Goal: Contribute content

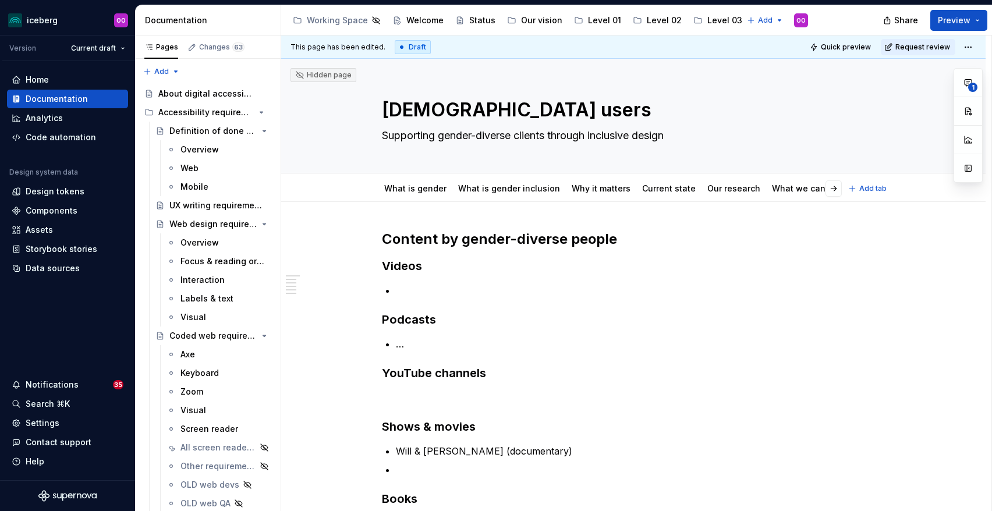
type textarea "*"
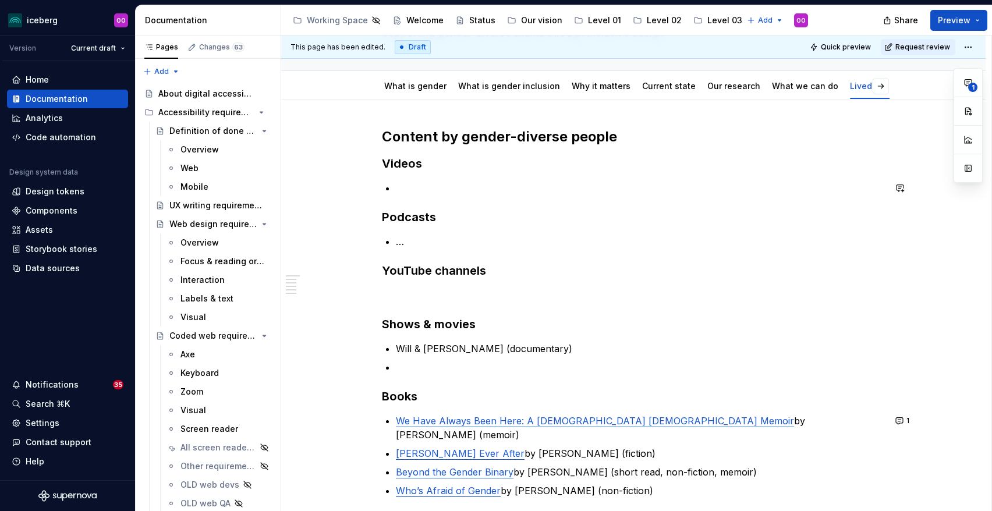
scroll to position [104, 0]
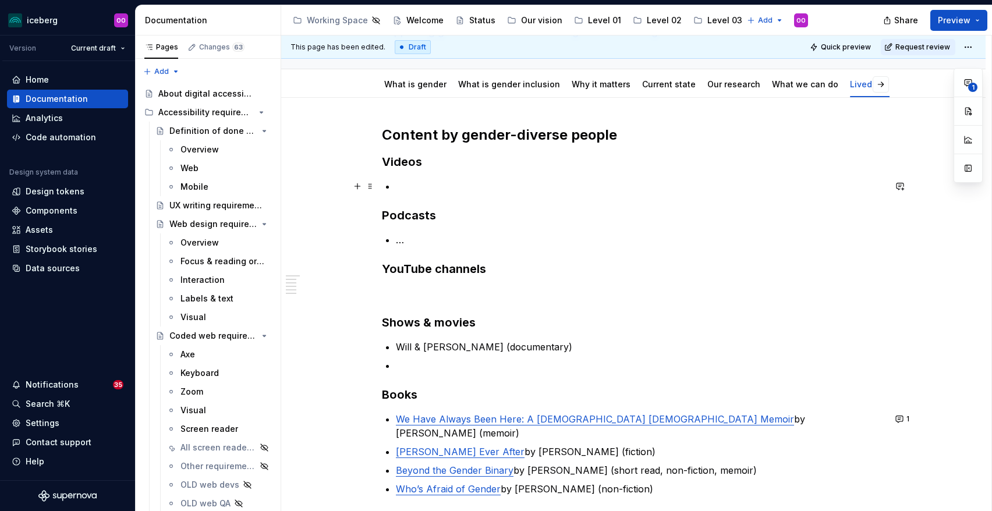
click at [434, 186] on p at bounding box center [640, 186] width 489 height 14
click at [414, 292] on p at bounding box center [633, 293] width 503 height 14
click at [445, 242] on p "…" at bounding box center [640, 240] width 489 height 14
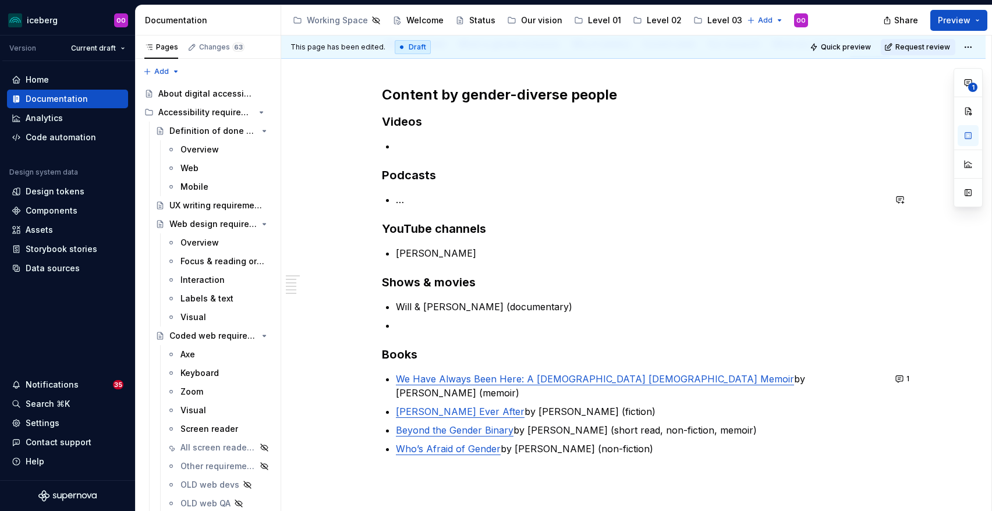
scroll to position [150, 0]
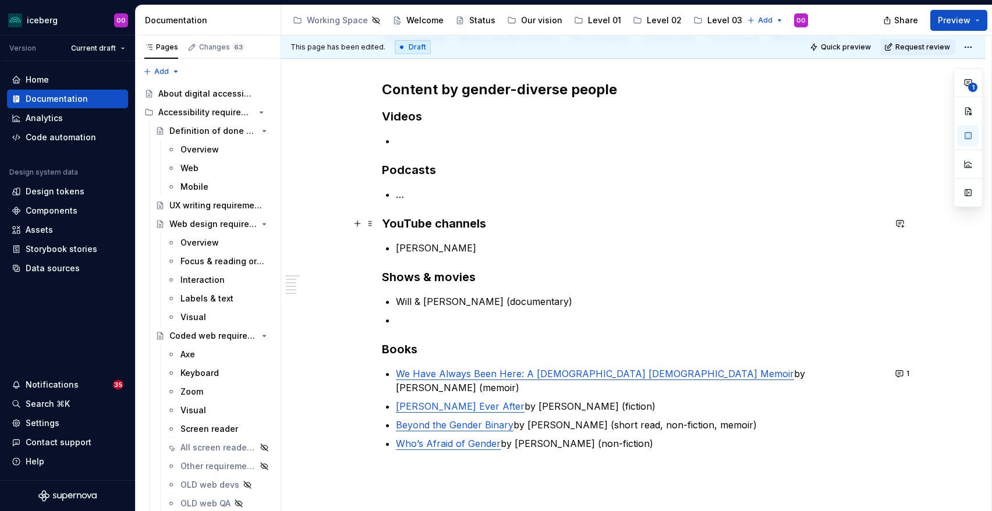
click at [493, 223] on h3 "YouTube channels" at bounding box center [633, 223] width 503 height 16
click at [486, 246] on p "[PERSON_NAME]" at bounding box center [640, 248] width 489 height 14
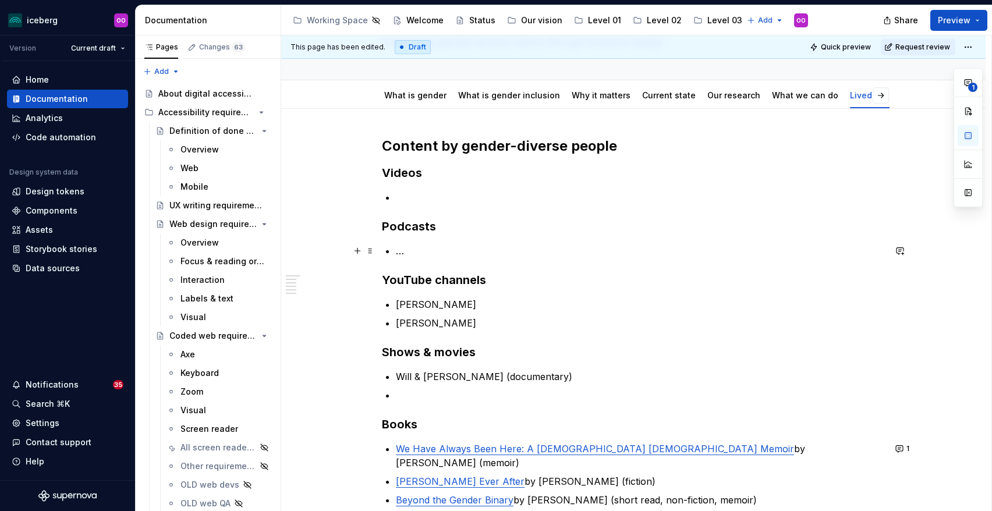
scroll to position [89, 0]
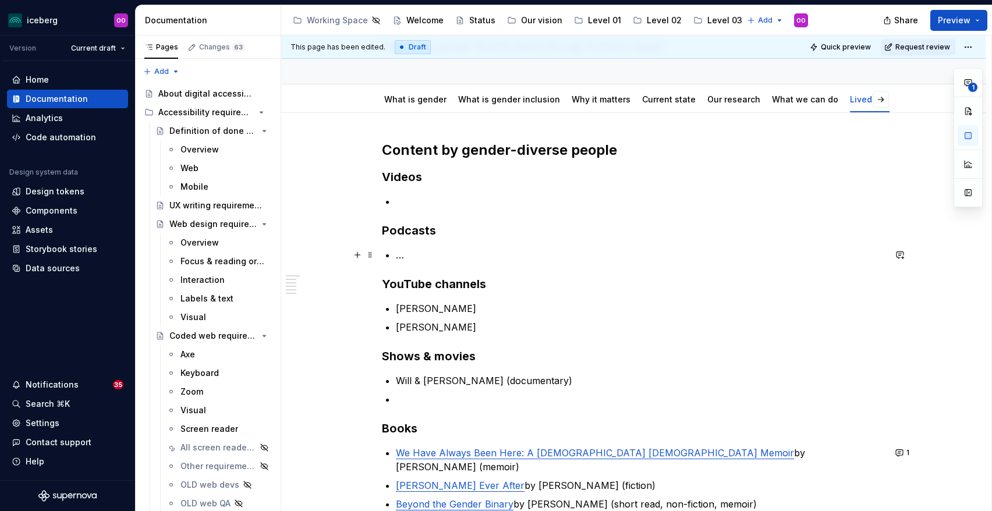
click at [482, 260] on p "…" at bounding box center [640, 255] width 489 height 14
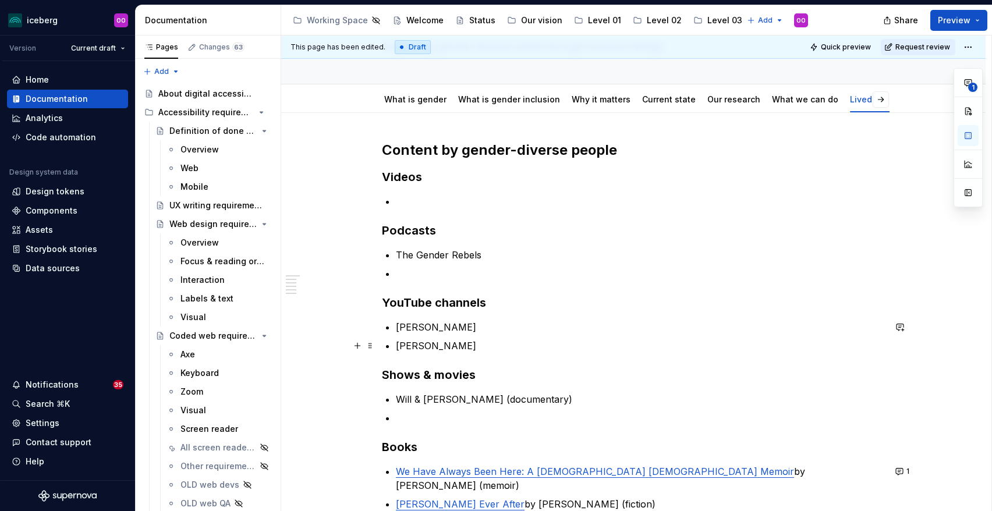
click at [523, 345] on p "[PERSON_NAME]" at bounding box center [640, 346] width 489 height 14
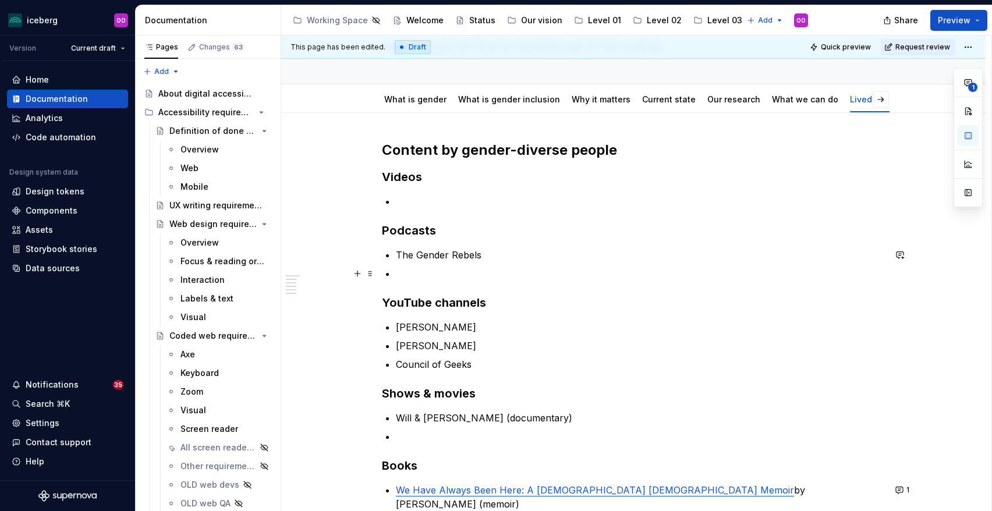
click at [466, 275] on p at bounding box center [640, 274] width 489 height 14
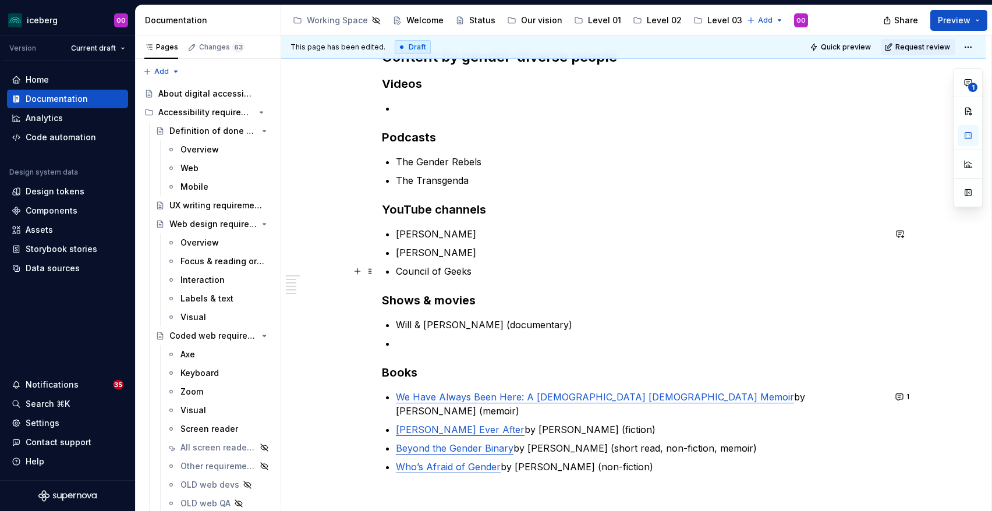
scroll to position [189, 0]
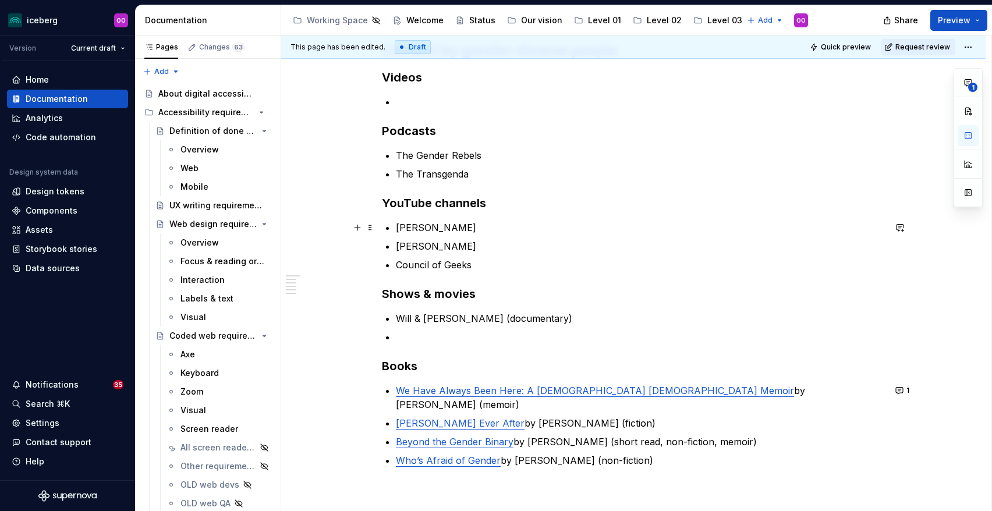
click at [511, 220] on div "Content by gender-diverse people Videos Podcasts The Gender Rebels The Transgen…" at bounding box center [633, 268] width 503 height 454
click at [514, 229] on p "[PERSON_NAME]" at bounding box center [640, 228] width 489 height 14
click at [497, 267] on p "Council of Geeks" at bounding box center [640, 265] width 489 height 14
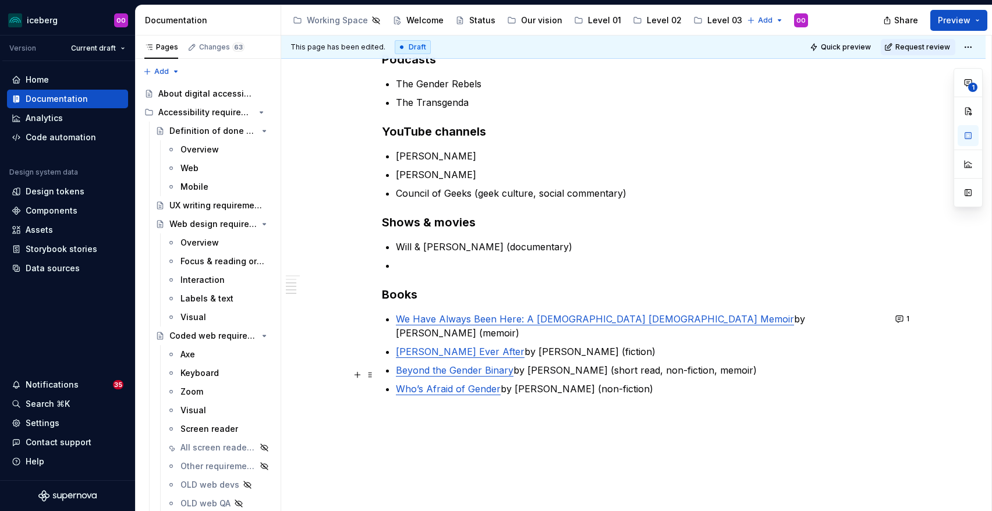
click at [628, 382] on p "Who’s Afraid of Gender by [PERSON_NAME] (non-fiction)" at bounding box center [640, 389] width 489 height 14
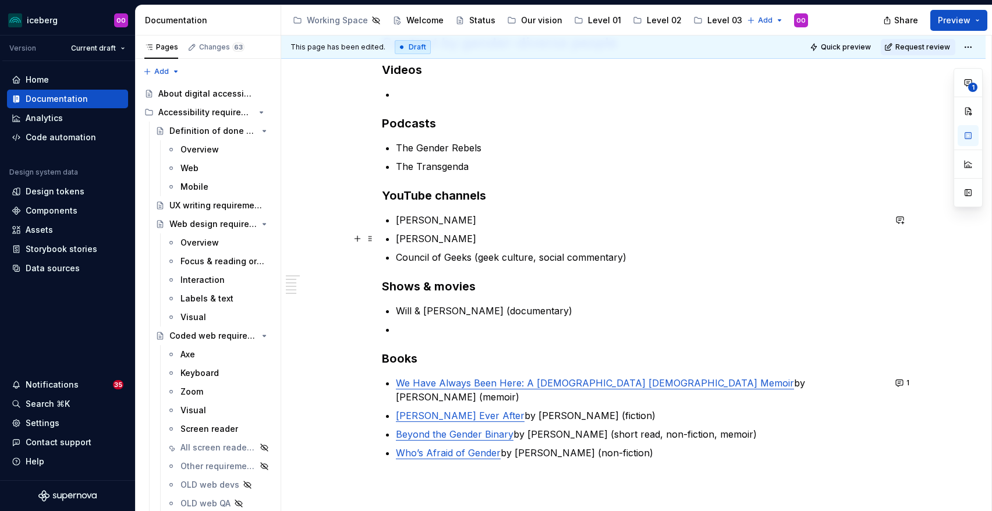
scroll to position [194, 0]
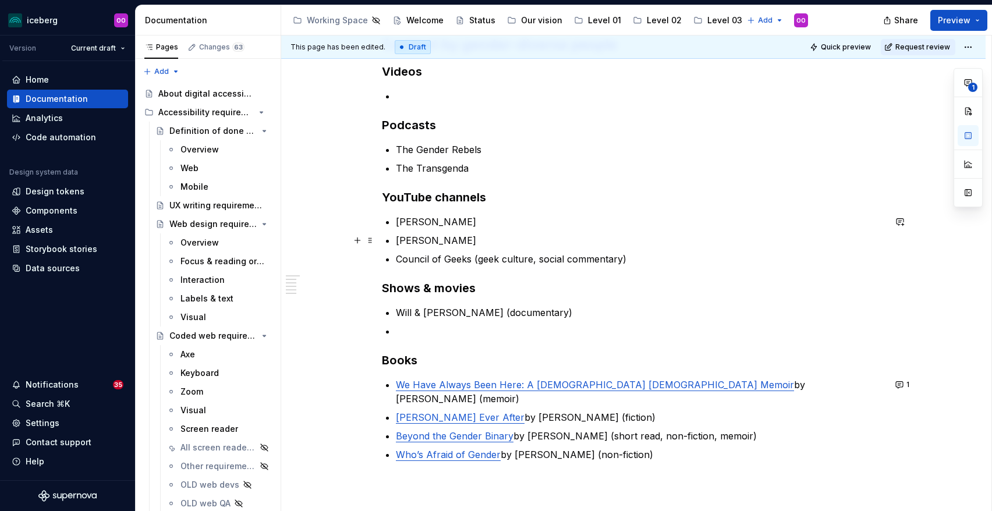
click at [589, 243] on p "[PERSON_NAME]" at bounding box center [640, 240] width 489 height 14
click at [565, 217] on p "[PERSON_NAME]" at bounding box center [640, 222] width 489 height 14
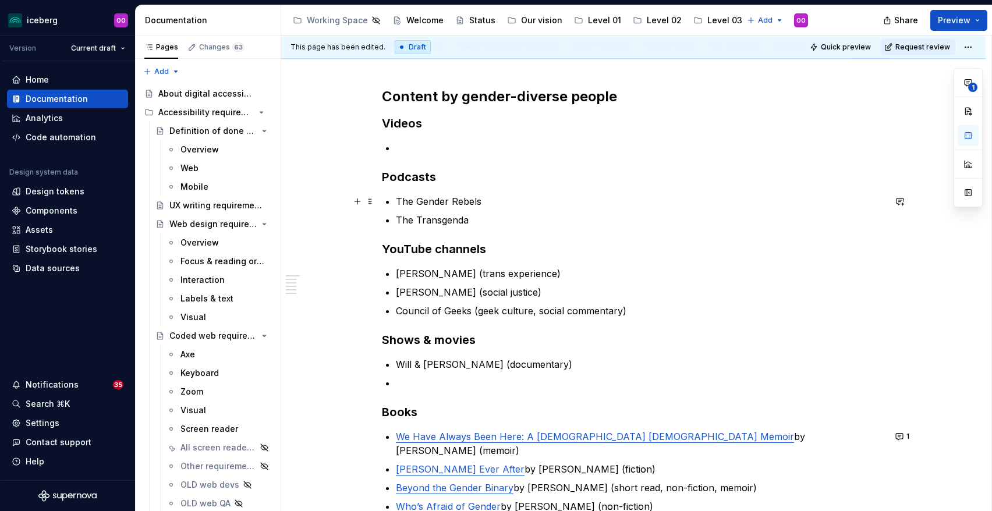
click at [535, 208] on ul "The Gender Rebels The Transgenda" at bounding box center [640, 210] width 489 height 33
click at [535, 197] on p "The Gender Rebels" at bounding box center [640, 201] width 489 height 14
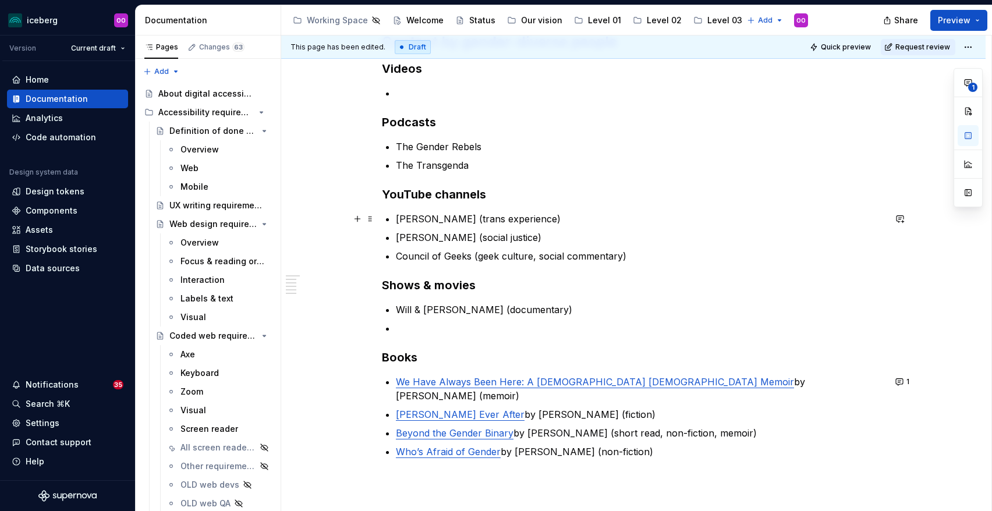
scroll to position [204, 0]
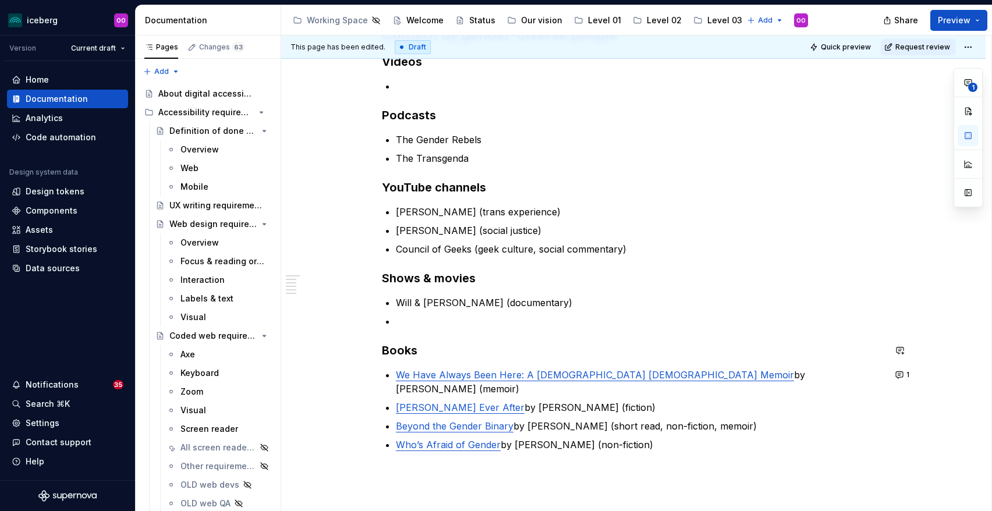
click at [484, 334] on div "Content by gender-diverse people Videos Podcasts The Gender Rebels The Transgen…" at bounding box center [633, 253] width 503 height 454
click at [467, 323] on p at bounding box center [640, 321] width 489 height 14
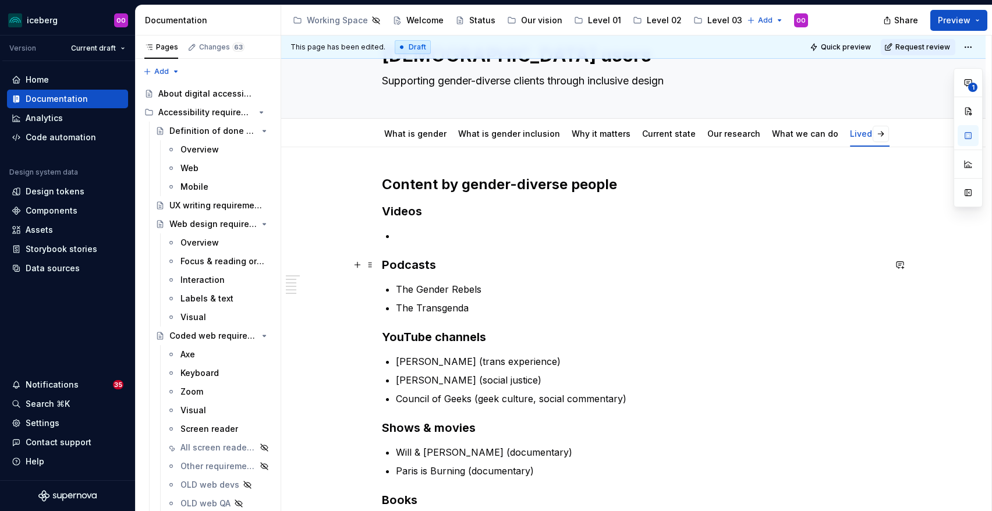
scroll to position [52, 0]
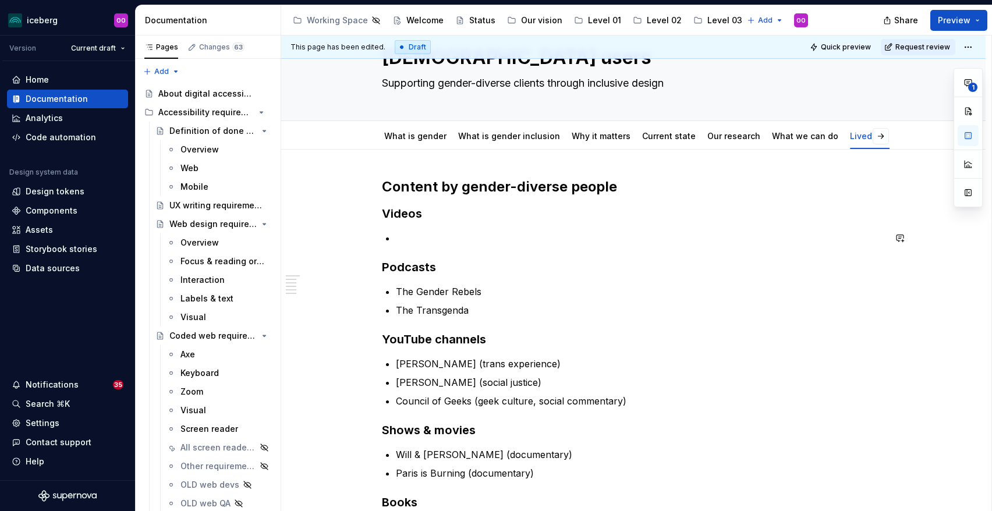
click at [513, 229] on div "Content by gender-diverse people Videos Podcasts The Gender Rebels The Transgen…" at bounding box center [633, 405] width 503 height 454
type textarea "*"
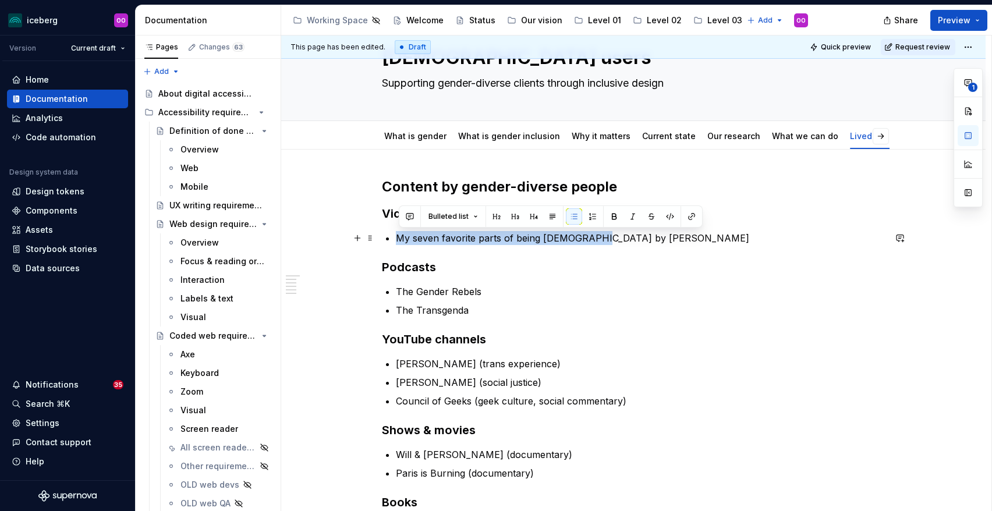
drag, startPoint x: 597, startPoint y: 241, endPoint x: 398, endPoint y: 242, distance: 198.6
click at [398, 242] on p "My seven favorite parts of being [DEMOGRAPHIC_DATA] by [PERSON_NAME]" at bounding box center [640, 238] width 489 height 14
click at [689, 218] on button "button" at bounding box center [692, 216] width 16 height 16
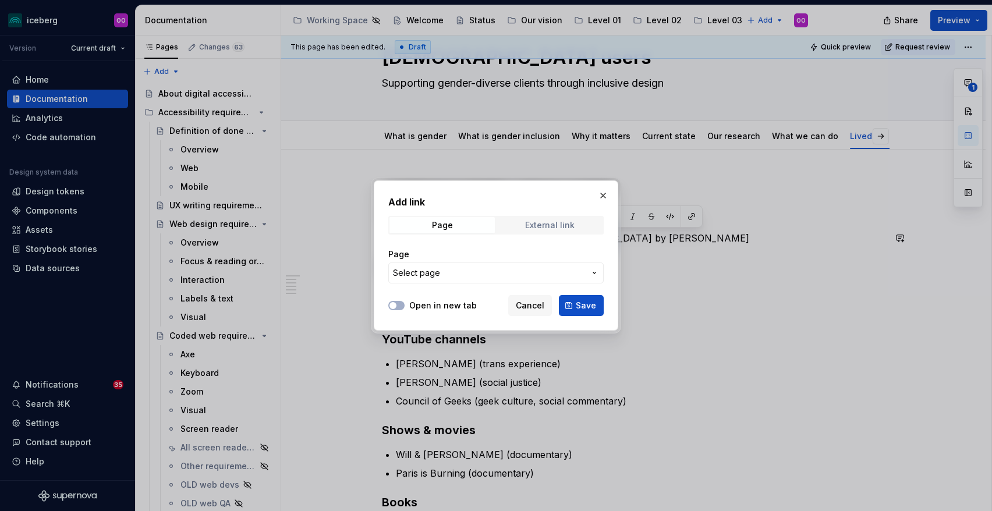
click at [560, 223] on div "External link" at bounding box center [549, 225] width 49 height 9
click at [526, 273] on input "URL" at bounding box center [495, 273] width 215 height 21
paste input "[URL][DOMAIN_NAME]"
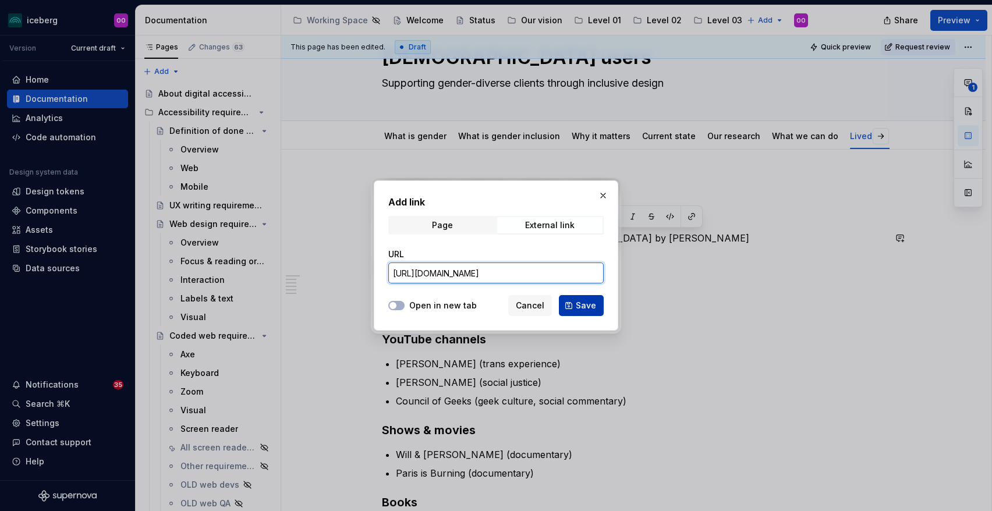
type input "[URL][DOMAIN_NAME]"
click at [583, 306] on span "Save" at bounding box center [586, 306] width 20 height 12
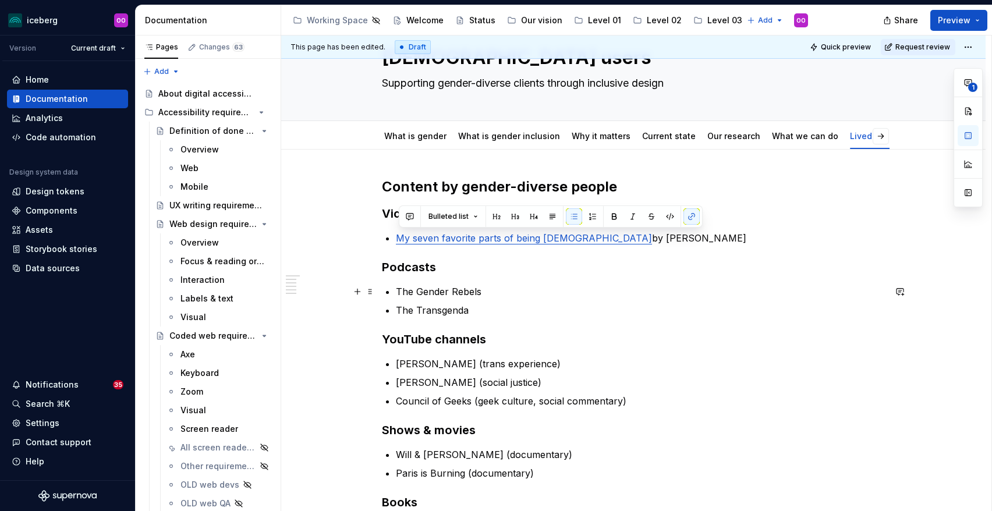
click at [681, 286] on p "The Gender Rebels" at bounding box center [640, 292] width 489 height 14
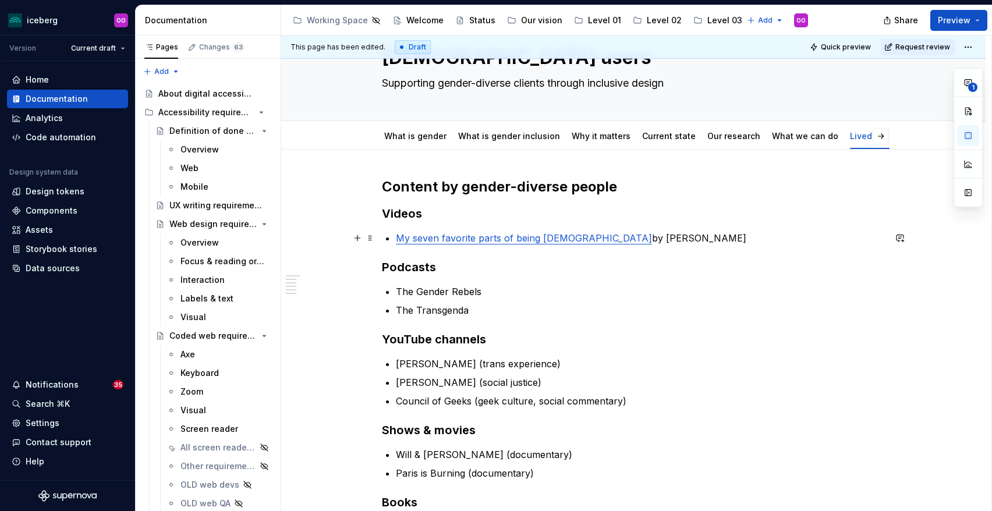
click at [708, 240] on p "My seven favorite parts of being [DEMOGRAPHIC_DATA] by [PERSON_NAME]" at bounding box center [640, 238] width 489 height 14
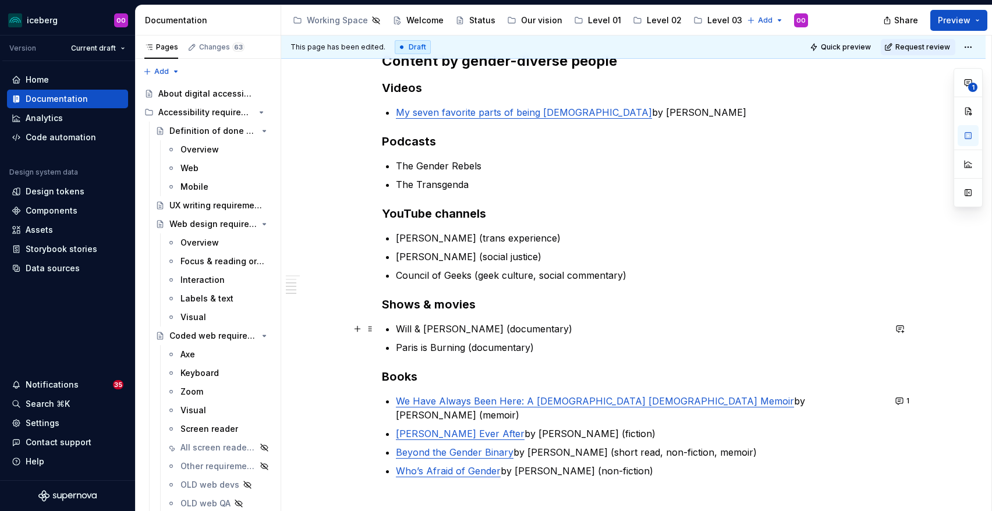
scroll to position [155, 0]
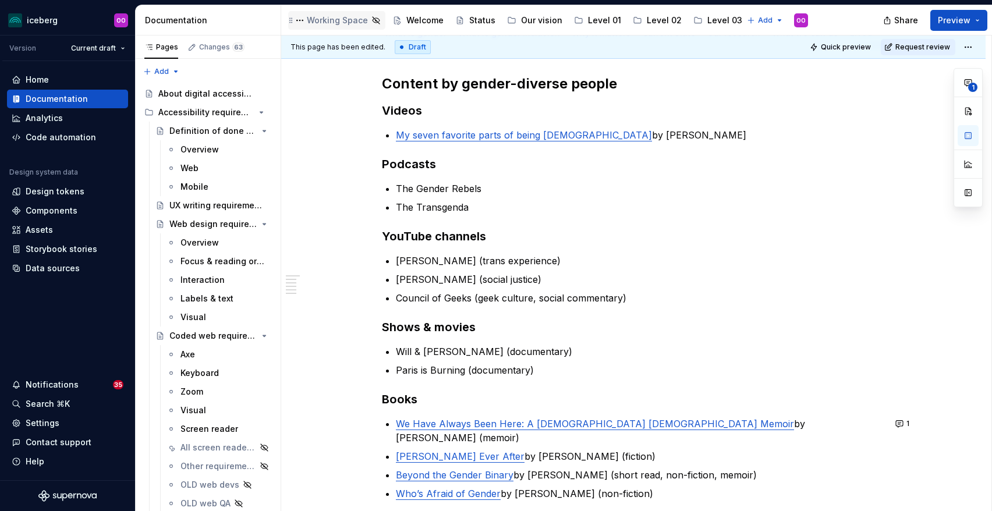
type textarea "*"
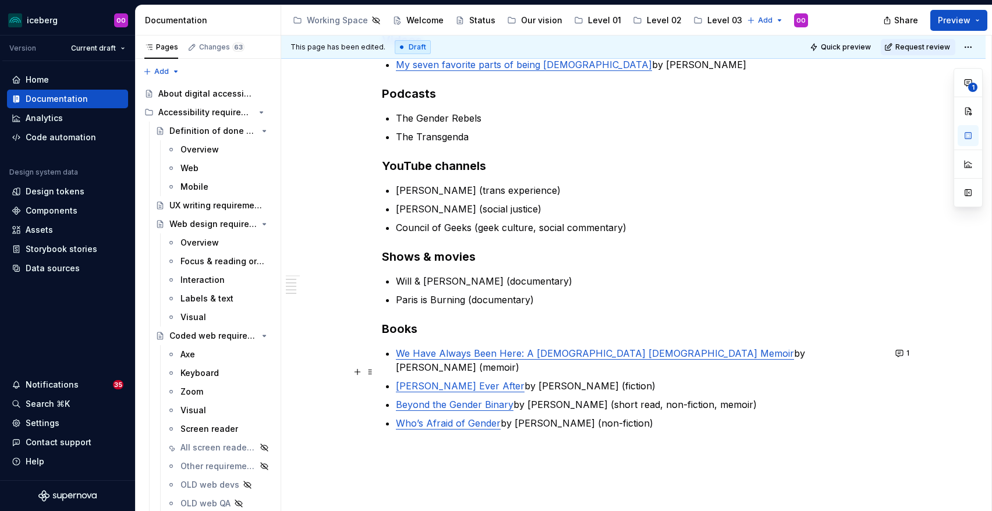
scroll to position [176, 0]
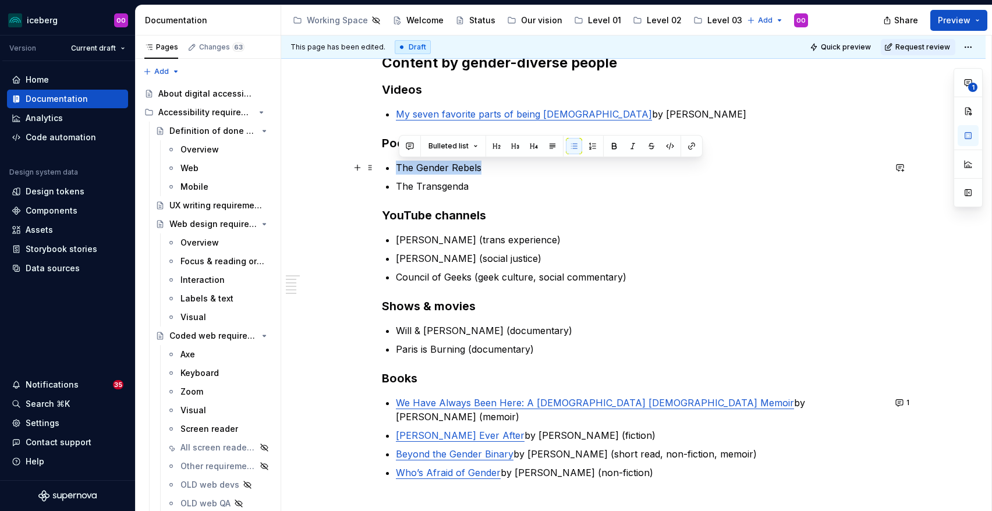
drag, startPoint x: 483, startPoint y: 168, endPoint x: 397, endPoint y: 173, distance: 85.7
click at [397, 173] on div "Content by gender-diverse people Videos My seven favorite parts of being [DEMOG…" at bounding box center [633, 281] width 503 height 454
click at [687, 148] on button "button" at bounding box center [692, 146] width 16 height 16
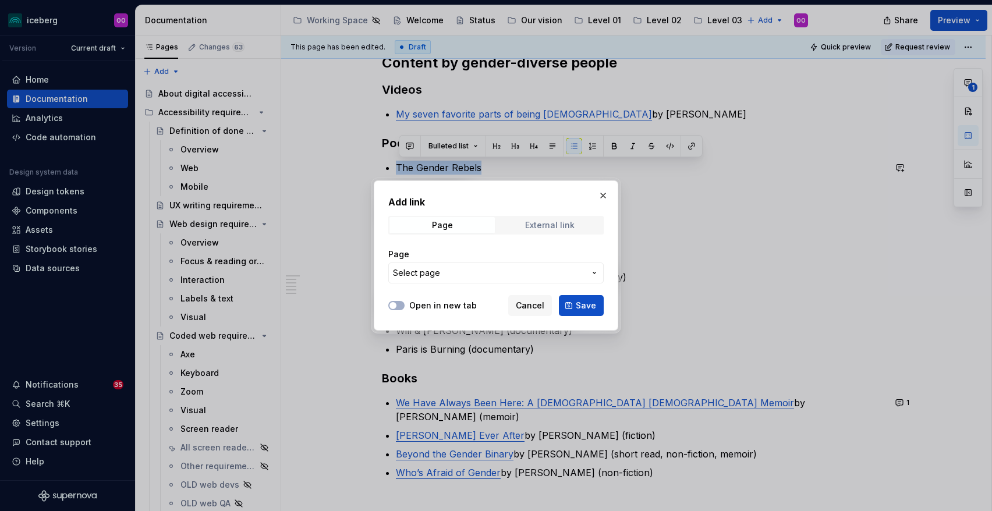
click at [548, 224] on div "External link" at bounding box center [549, 225] width 49 height 9
click at [513, 278] on input "URL" at bounding box center [495, 273] width 215 height 21
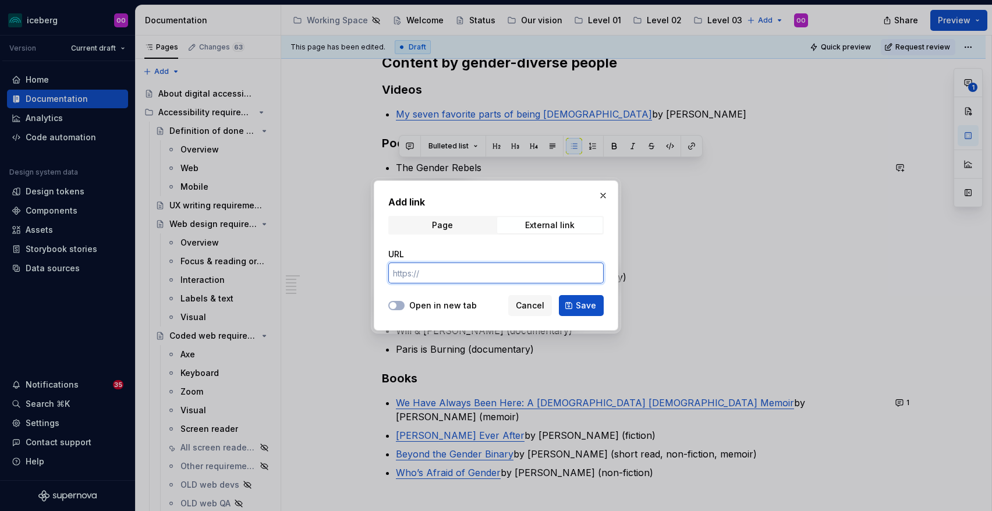
paste input "[URL][DOMAIN_NAME]"
type input "[URL][DOMAIN_NAME]"
click at [589, 306] on span "Save" at bounding box center [586, 306] width 20 height 12
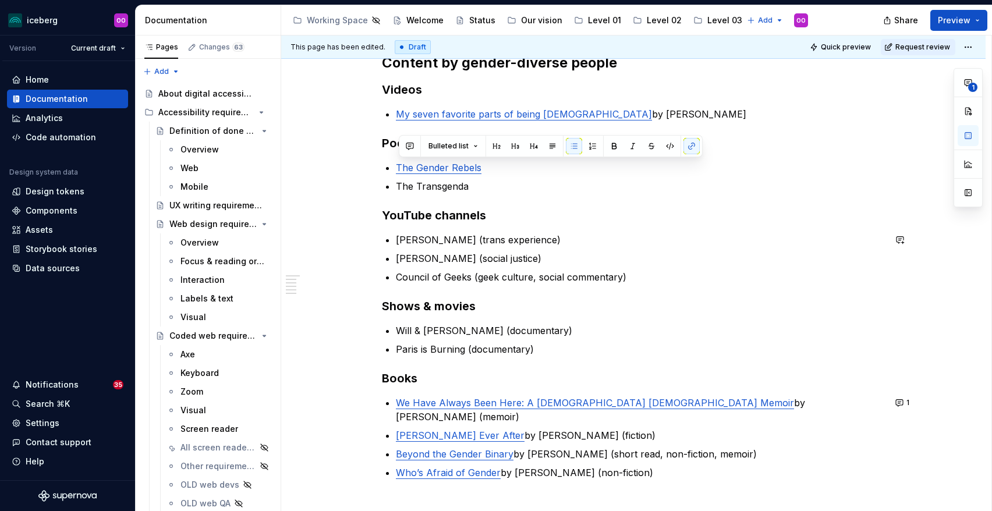
click at [579, 231] on div "Content by gender-diverse people Videos My seven favorite parts of being [DEMOG…" at bounding box center [633, 281] width 503 height 454
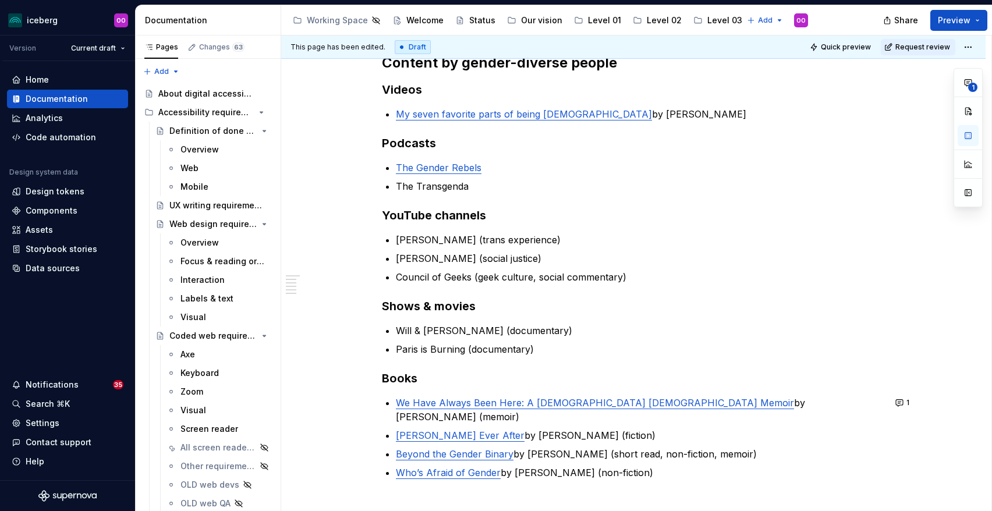
type textarea "*"
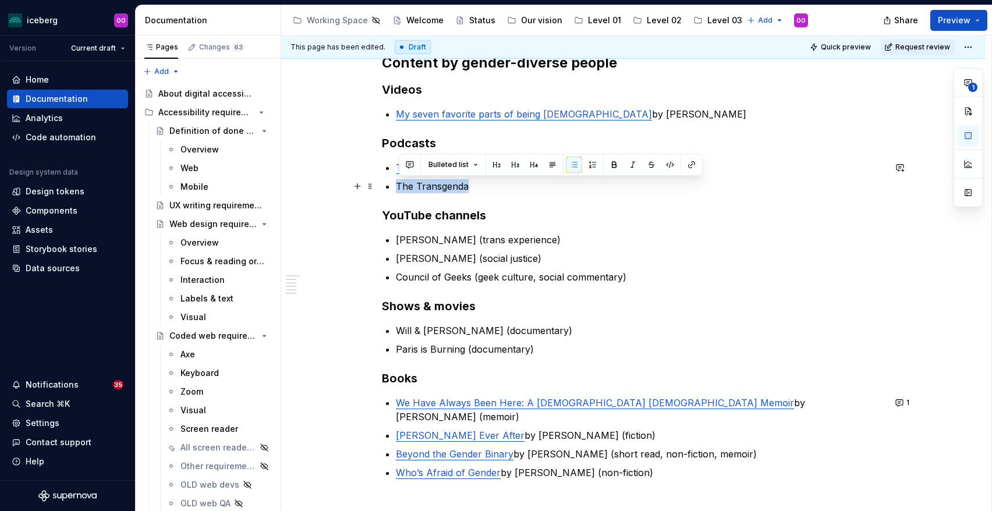
drag, startPoint x: 472, startPoint y: 192, endPoint x: 399, endPoint y: 193, distance: 72.2
click at [399, 193] on p "The Transgenda" at bounding box center [640, 186] width 489 height 14
click at [685, 162] on button "button" at bounding box center [692, 165] width 16 height 16
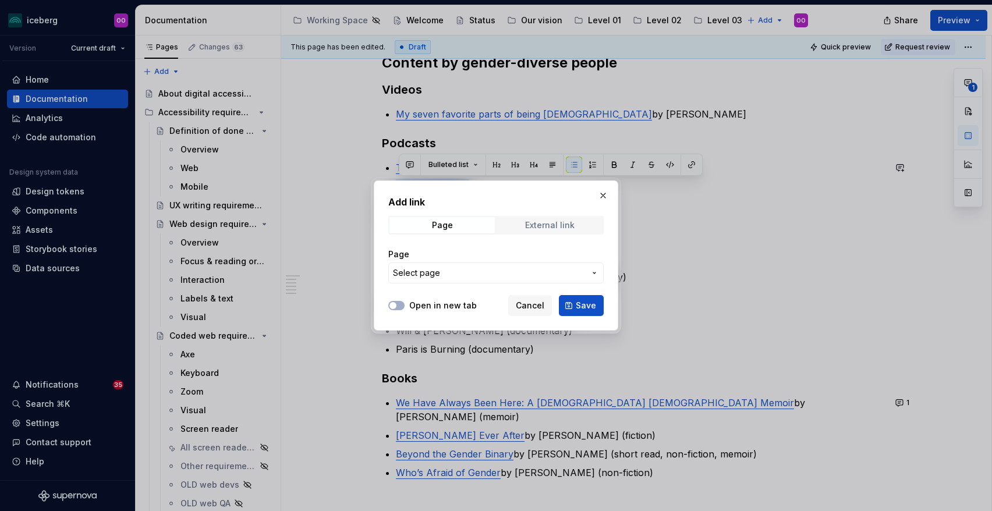
click at [557, 228] on div "External link" at bounding box center [549, 225] width 49 height 9
click at [525, 267] on input "URL" at bounding box center [495, 273] width 215 height 21
paste input "[URL][DOMAIN_NAME]"
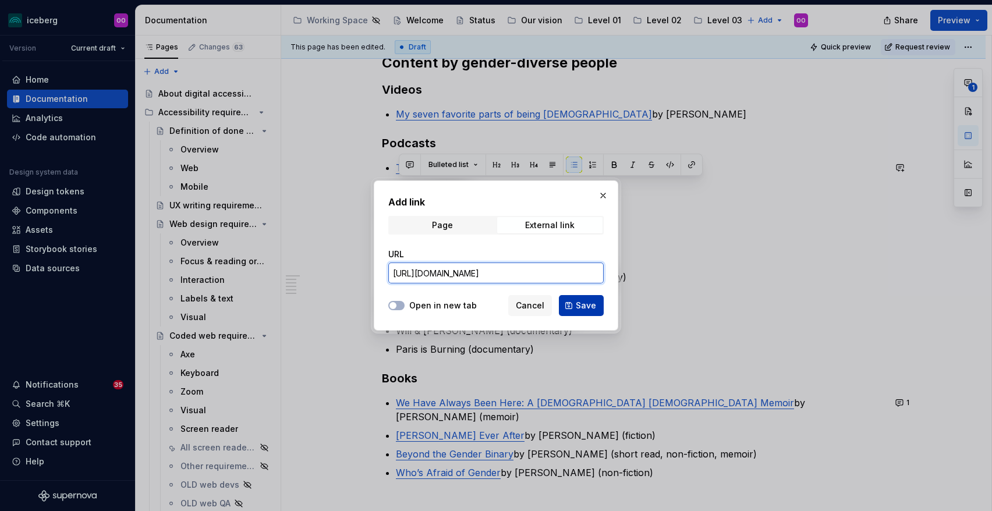
type input "[URL][DOMAIN_NAME]"
click at [586, 306] on span "Save" at bounding box center [586, 306] width 20 height 12
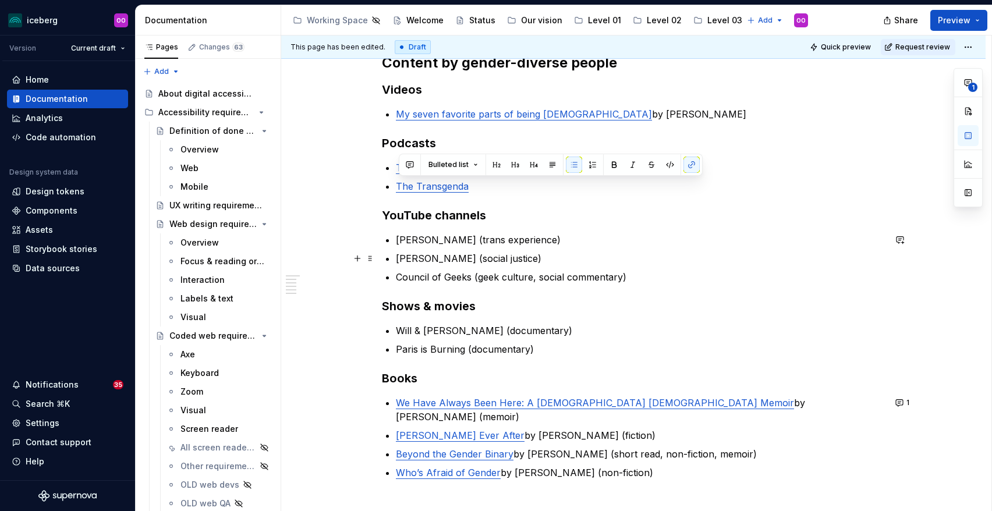
click at [603, 264] on p "[PERSON_NAME] (social justice)" at bounding box center [640, 259] width 489 height 14
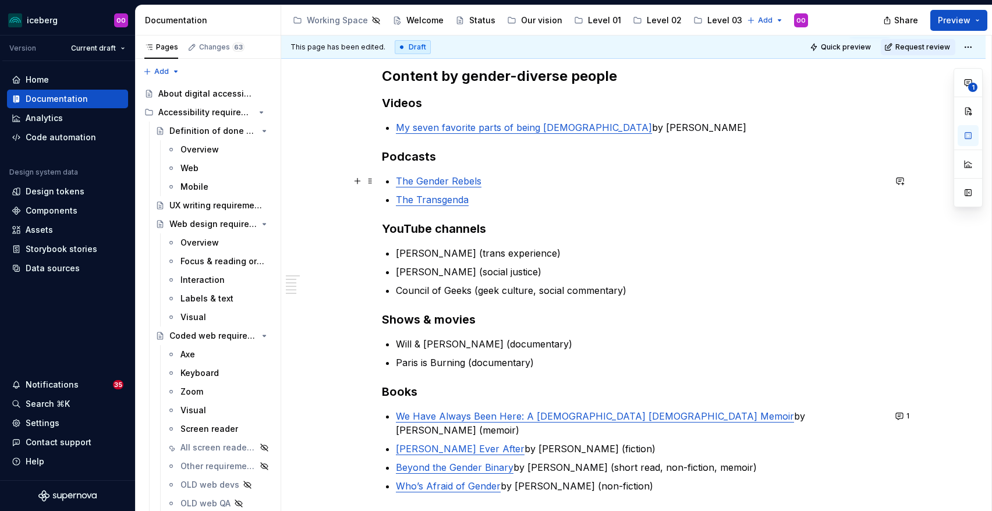
scroll to position [150, 0]
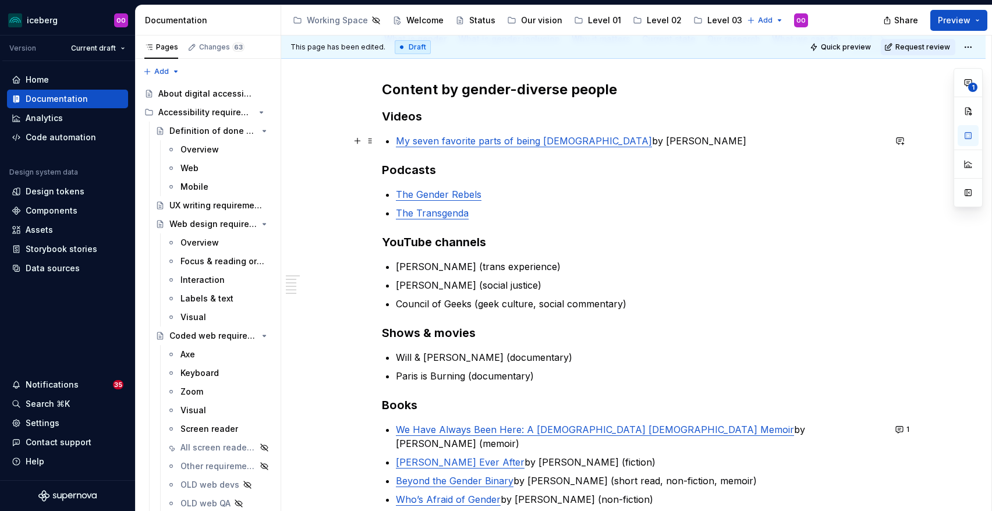
click at [698, 143] on p "My seven favorite parts of being [DEMOGRAPHIC_DATA] by [PERSON_NAME]" at bounding box center [640, 141] width 489 height 14
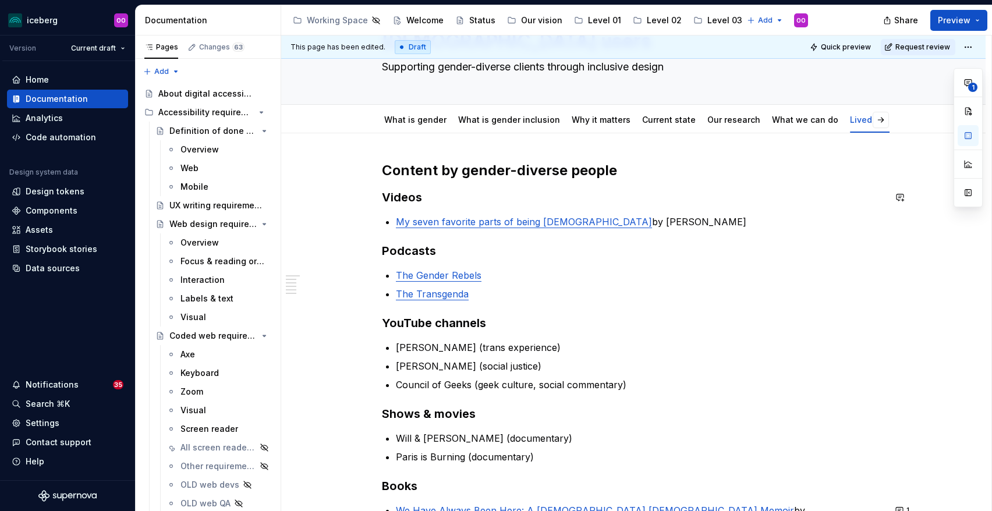
scroll to position [65, 0]
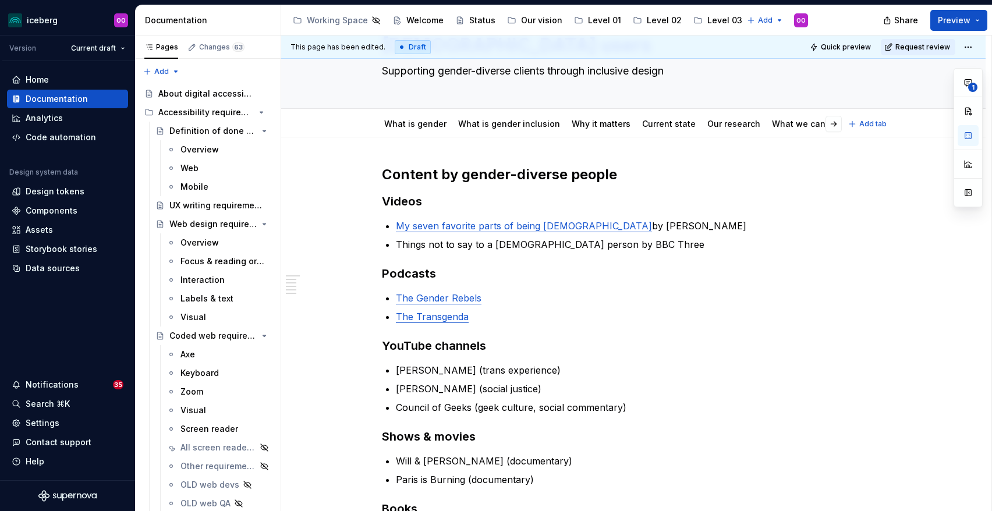
type textarea "*"
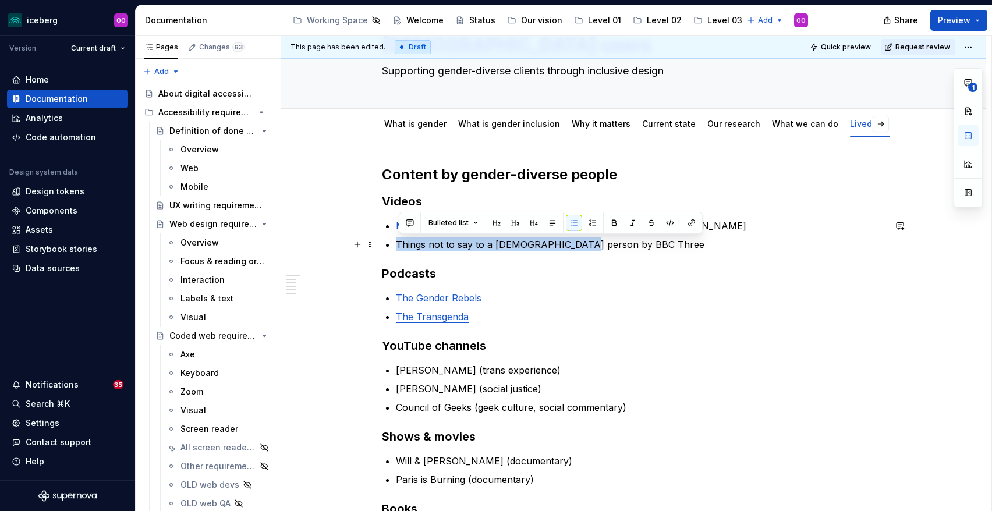
drag, startPoint x: 578, startPoint y: 246, endPoint x: 399, endPoint y: 247, distance: 178.8
click at [398, 247] on p "Things not to say to a [DEMOGRAPHIC_DATA] person by BBC Three" at bounding box center [640, 245] width 489 height 14
click at [687, 218] on button "button" at bounding box center [692, 223] width 16 height 16
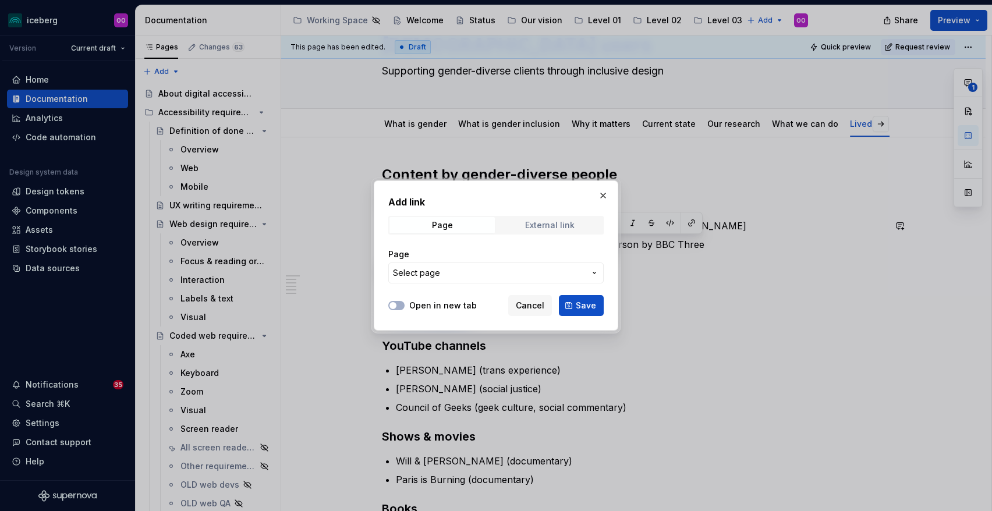
click at [542, 233] on span "External link" at bounding box center [549, 225] width 105 height 16
click at [510, 274] on input "URL" at bounding box center [495, 273] width 215 height 21
paste input "[URL][DOMAIN_NAME]"
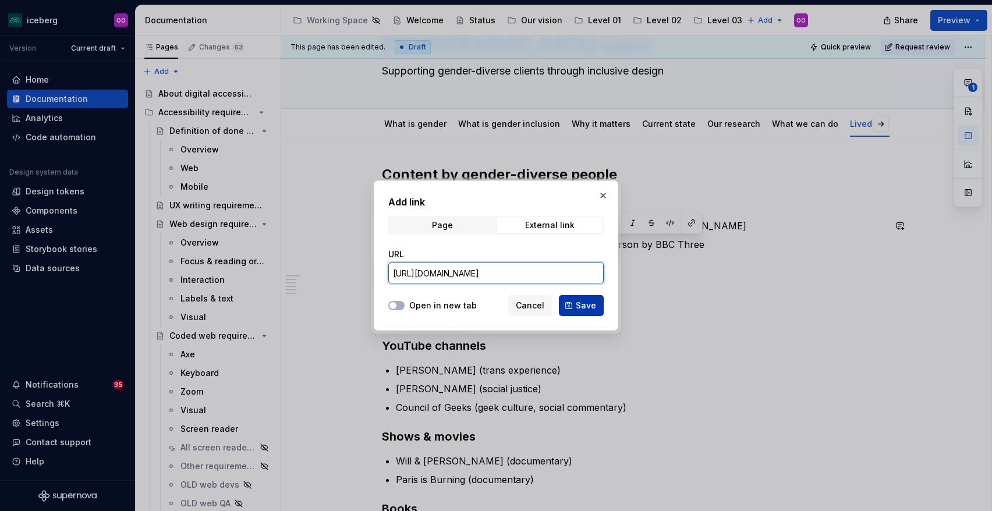
type input "[URL][DOMAIN_NAME]"
click at [590, 306] on span "Save" at bounding box center [586, 306] width 20 height 12
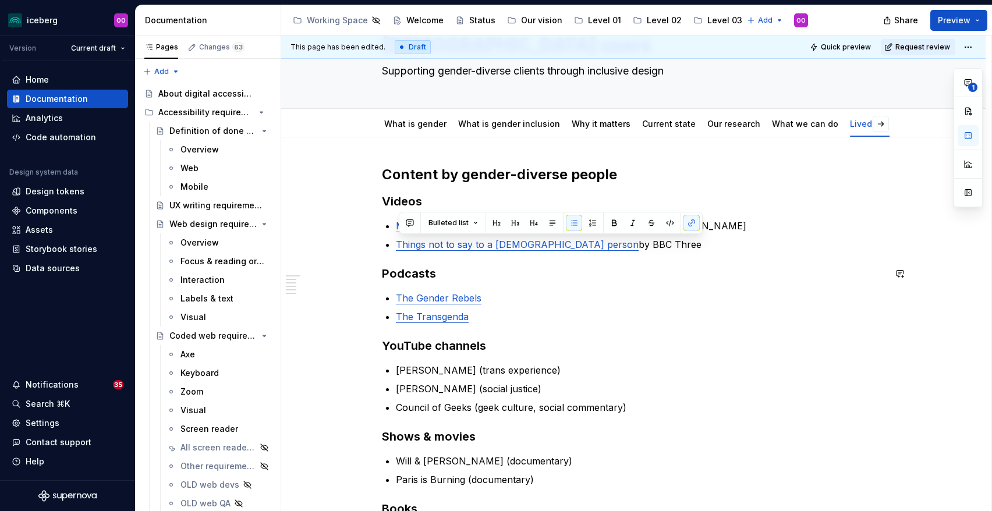
click at [660, 284] on div "Content by gender-diverse people Videos My seven favorite parts of being [DEMOG…" at bounding box center [633, 401] width 503 height 473
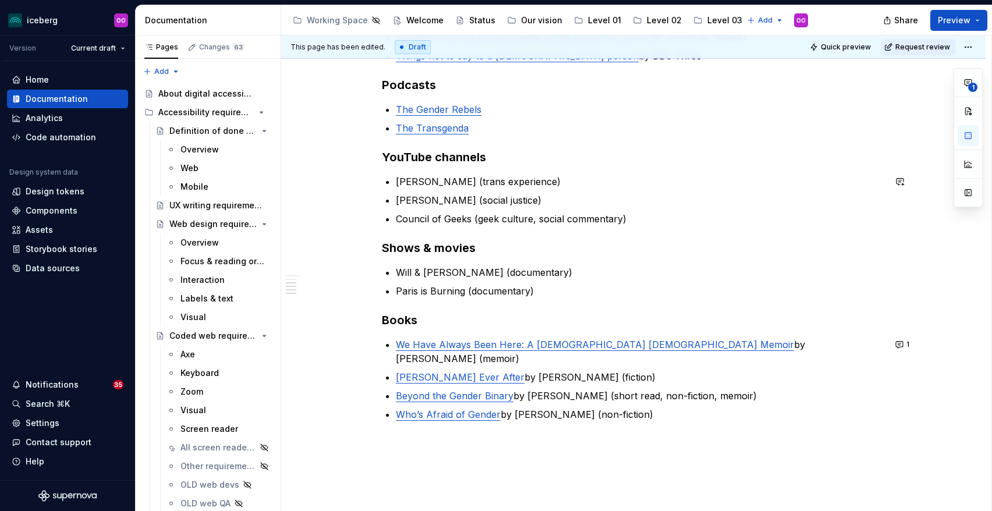
scroll to position [262, 0]
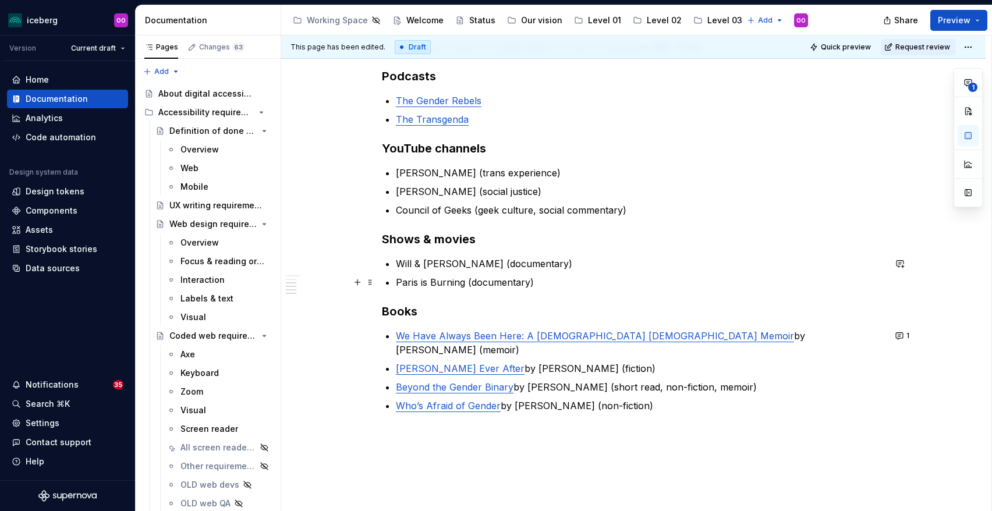
click at [590, 284] on p "Paris is Burning (documentary)" at bounding box center [640, 282] width 489 height 14
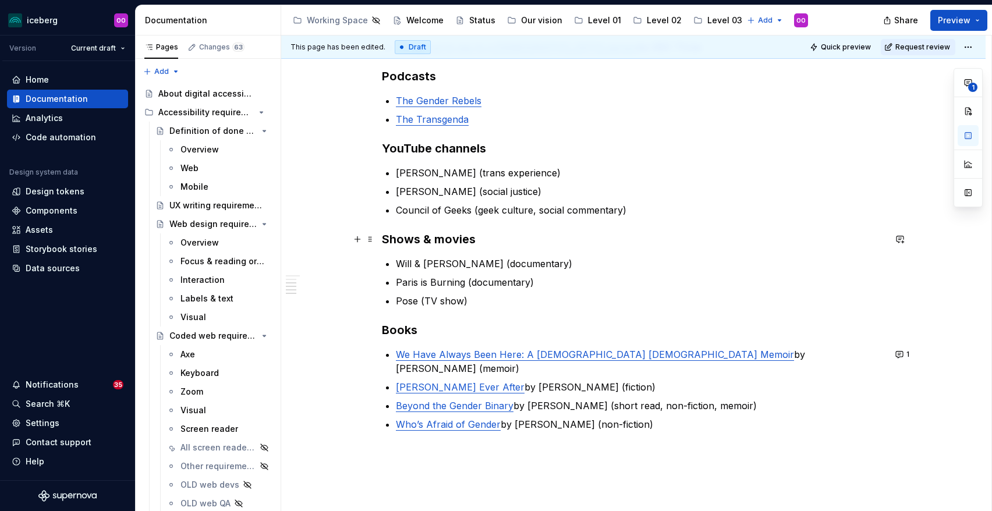
click at [729, 240] on h3 "Shows & movies" at bounding box center [633, 239] width 503 height 16
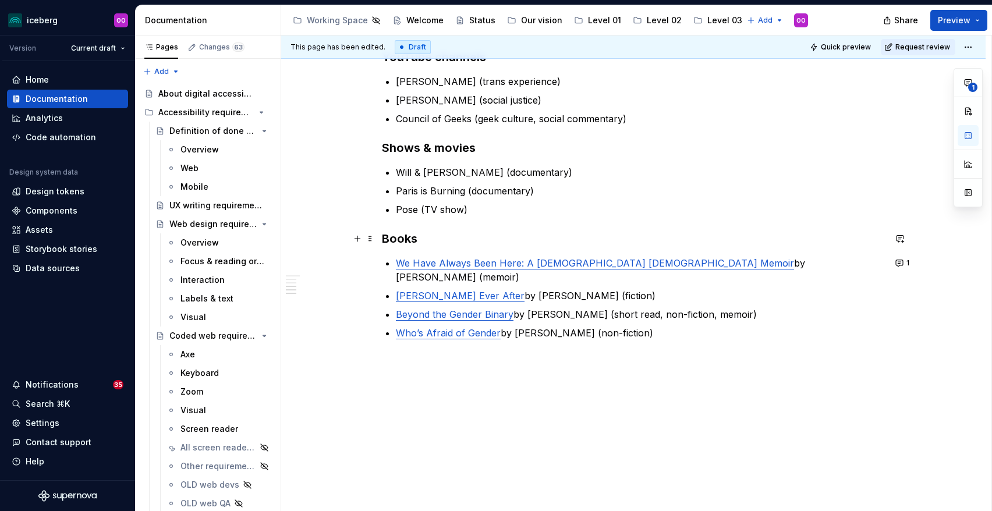
scroll to position [355, 0]
type textarea "*"
click at [641, 325] on p "Who’s Afraid of Gender by [PERSON_NAME] (non-fiction)" at bounding box center [640, 332] width 489 height 14
click at [413, 344] on p "Orlando by [US_STATE][PERSON_NAME]" at bounding box center [640, 351] width 489 height 14
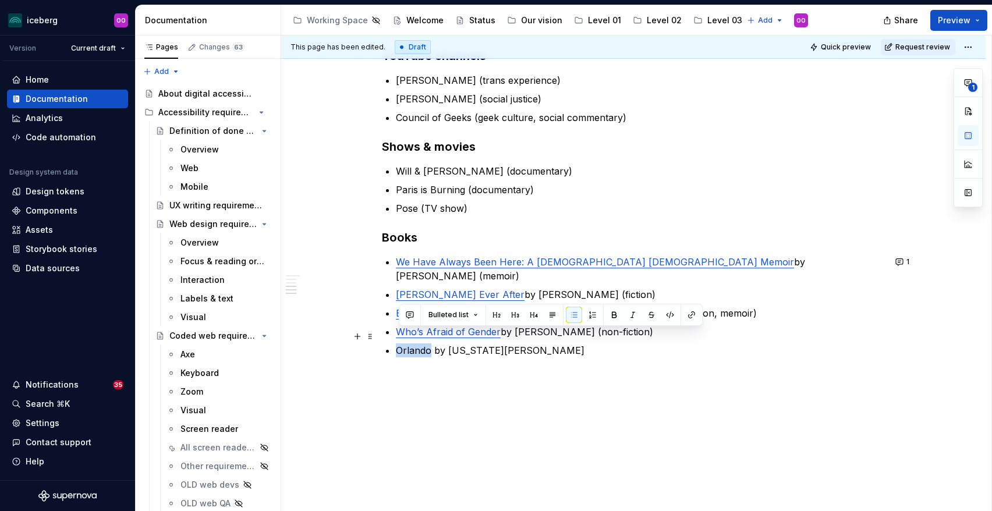
click at [413, 344] on p "Orlando by [US_STATE][PERSON_NAME]" at bounding box center [640, 351] width 489 height 14
click at [688, 313] on button "button" at bounding box center [692, 315] width 16 height 16
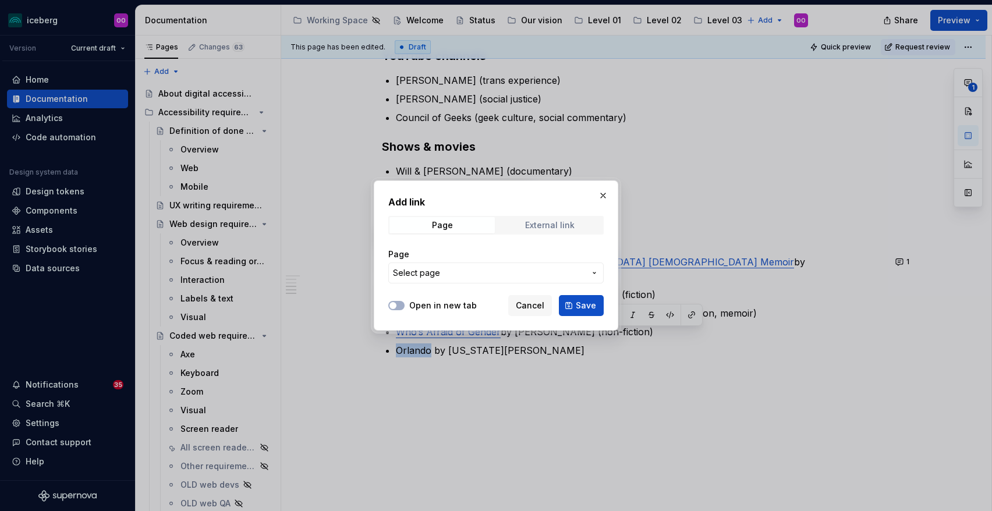
click at [554, 228] on div "External link" at bounding box center [549, 225] width 49 height 9
click at [517, 278] on input "URL" at bounding box center [495, 273] width 215 height 21
paste input "[URL][DOMAIN_NAME]"
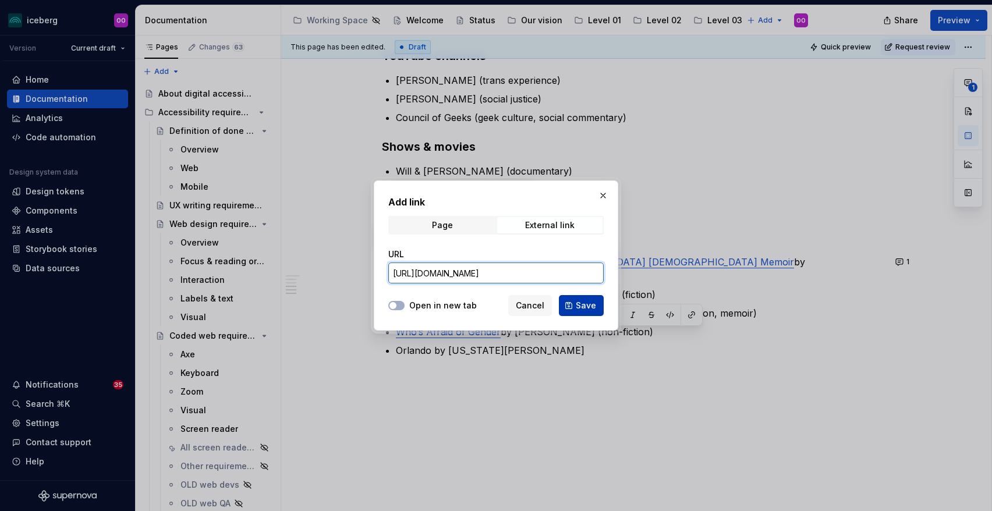
type input "[URL][DOMAIN_NAME]"
click at [584, 306] on span "Save" at bounding box center [586, 306] width 20 height 12
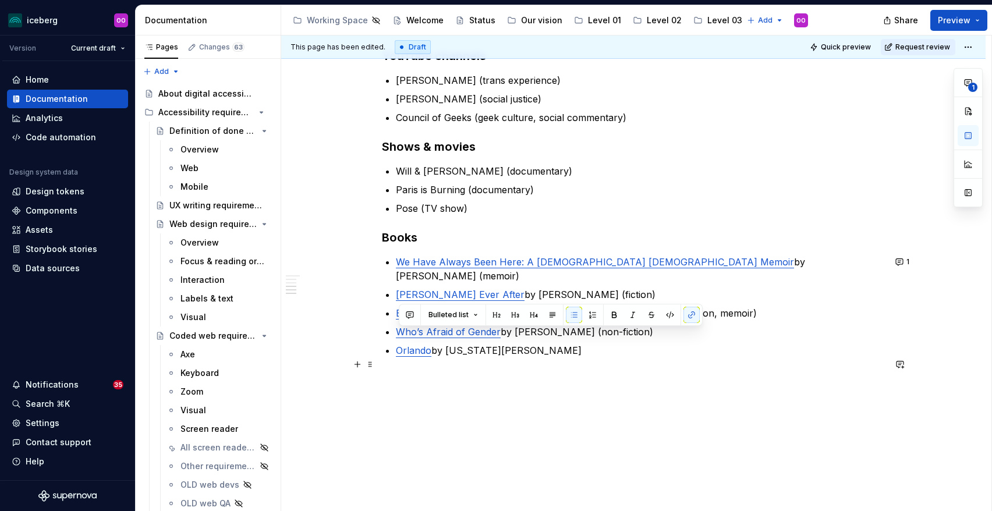
click at [572, 377] on div "Content by gender-diverse people Videos My seven favorite parts of being [DEMOG…" at bounding box center [633, 137] width 503 height 524
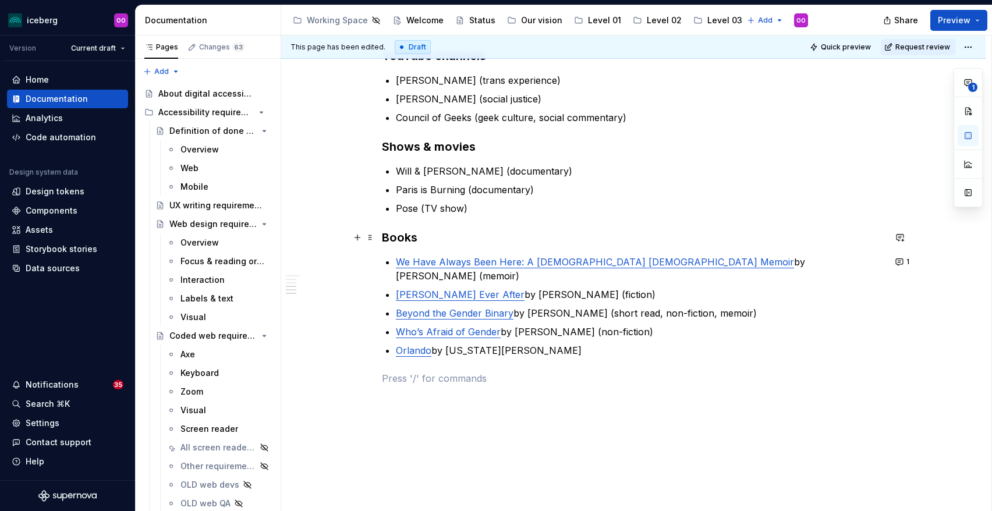
click at [642, 217] on div "Content by gender-diverse people Videos My seven favorite parts of being [DEMOG…" at bounding box center [633, 130] width 503 height 510
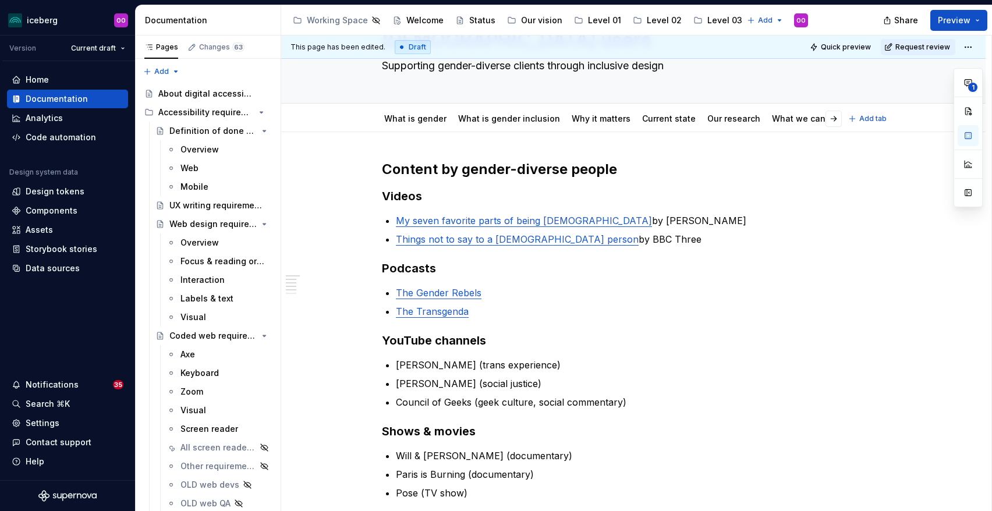
scroll to position [0, 0]
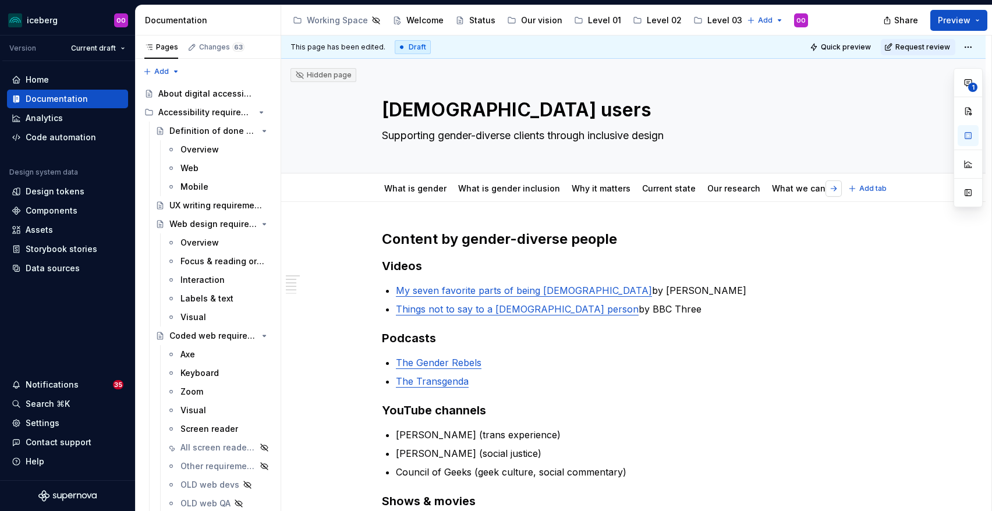
click at [839, 188] on button "button" at bounding box center [834, 189] width 16 height 16
click at [854, 186] on button "Add tab" at bounding box center [868, 189] width 47 height 16
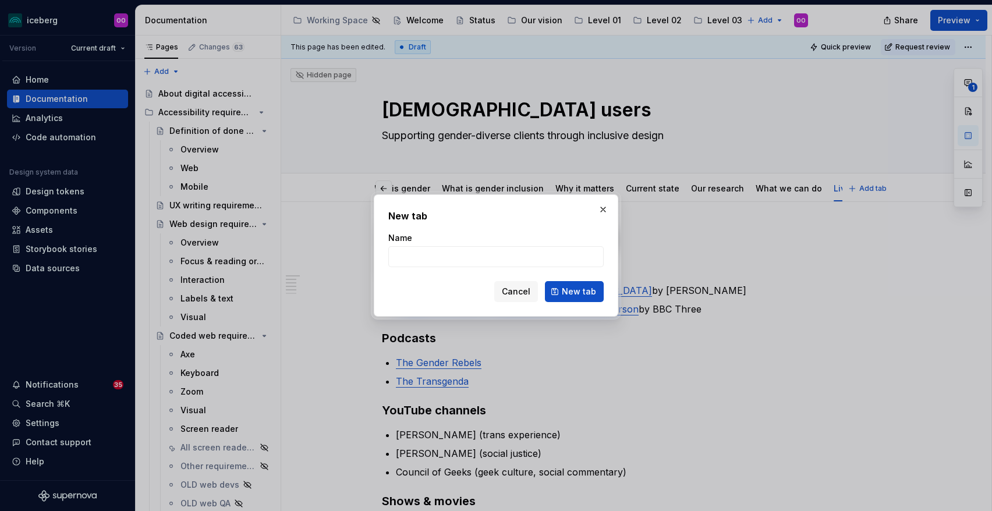
click at [600, 200] on div "New tab Name Cancel New tab" at bounding box center [496, 255] width 245 height 122
click at [603, 206] on button "button" at bounding box center [603, 209] width 16 height 16
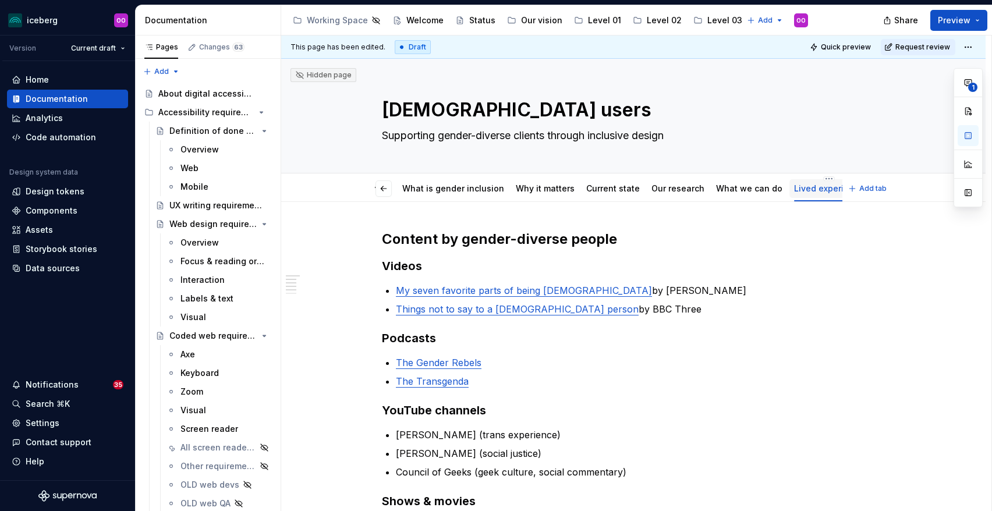
scroll to position [0, 62]
click at [804, 179] on html "iceberg OO Version Current draft Home Documentation Analytics Code automation D…" at bounding box center [496, 255] width 992 height 511
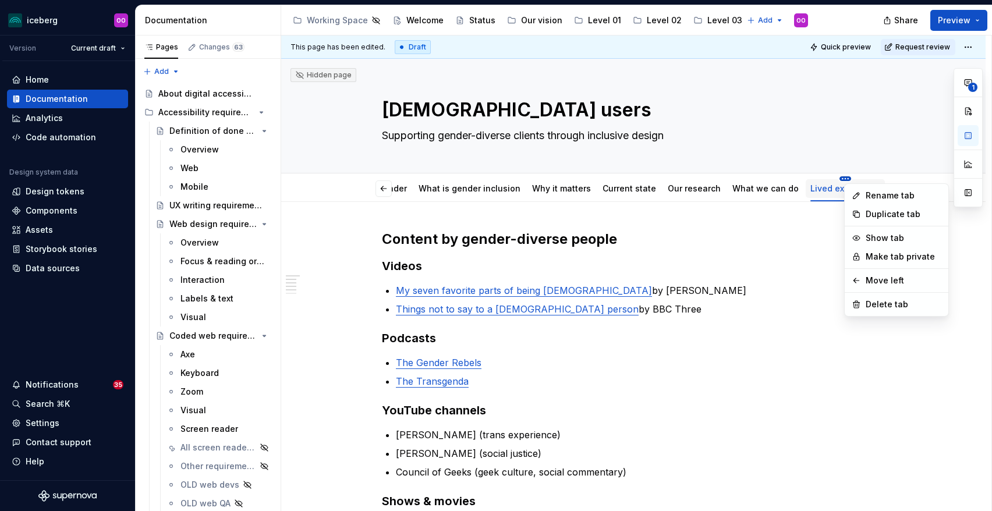
scroll to position [0, 16]
type textarea "*"
click at [875, 196] on div "Rename tab" at bounding box center [904, 196] width 76 height 12
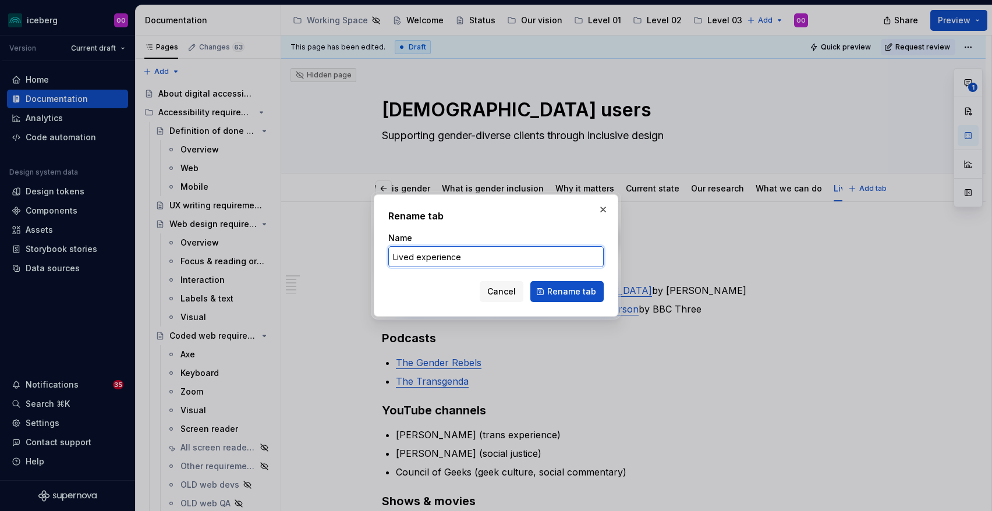
click at [549, 257] on input "Lived experience" at bounding box center [495, 256] width 215 height 21
type input "Media Resources"
click at [572, 289] on span "Rename tab" at bounding box center [571, 292] width 49 height 12
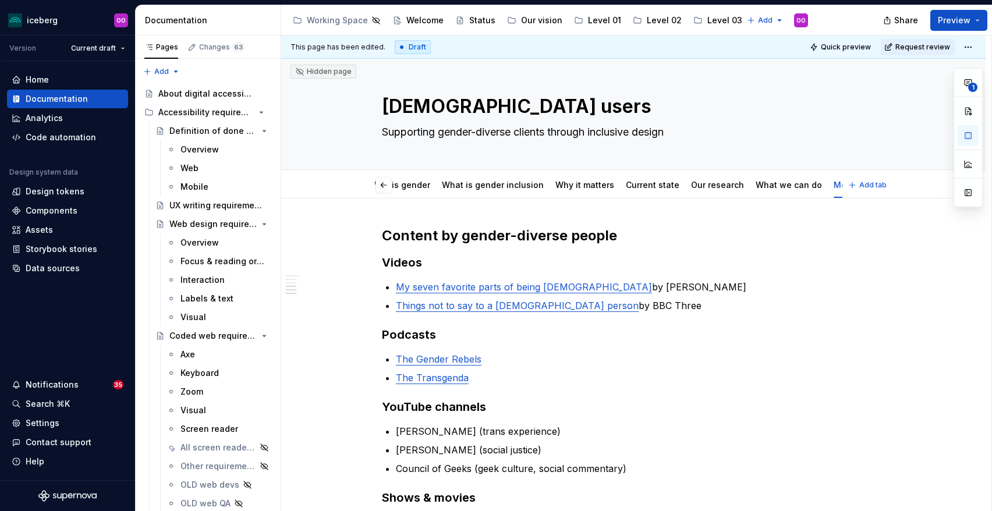
scroll to position [0, 0]
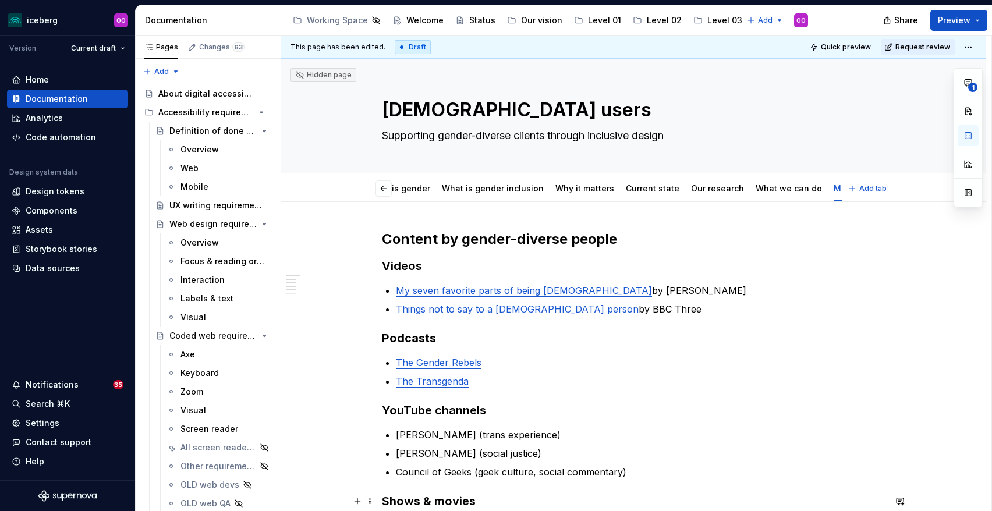
type textarea "*"
